Goal: Check status: Check status

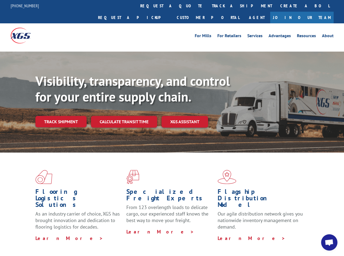
click at [172, 128] on div "Visibility, transparency, and control for your entire supply chain. Track shipm…" at bounding box center [189, 111] width 308 height 76
click at [208, 6] on link "track a shipment" at bounding box center [242, 6] width 68 height 12
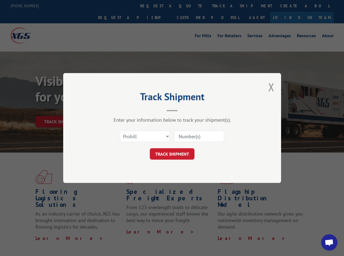
click at [190, 6] on div "Track Shipment Enter your information below to track your shipment(s). Select c…" at bounding box center [172, 128] width 344 height 256
click at [224, 6] on div "Track Shipment Enter your information below to track your shipment(s). Select c…" at bounding box center [172, 128] width 344 height 256
click at [61, 110] on div "Track Shipment Enter your information below to track your shipment(s). Select c…" at bounding box center [172, 128] width 344 height 256
click at [123, 110] on header "Track Shipment" at bounding box center [171, 102] width 163 height 18
click at [185, 110] on header "Track Shipment" at bounding box center [171, 102] width 163 height 18
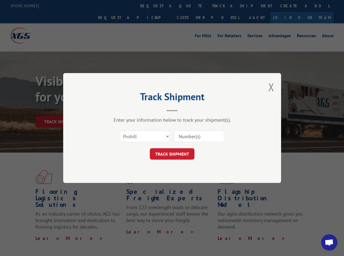
click at [329, 243] on span "Open chat" at bounding box center [328, 244] width 9 height 8
